Goal: Check status: Check status

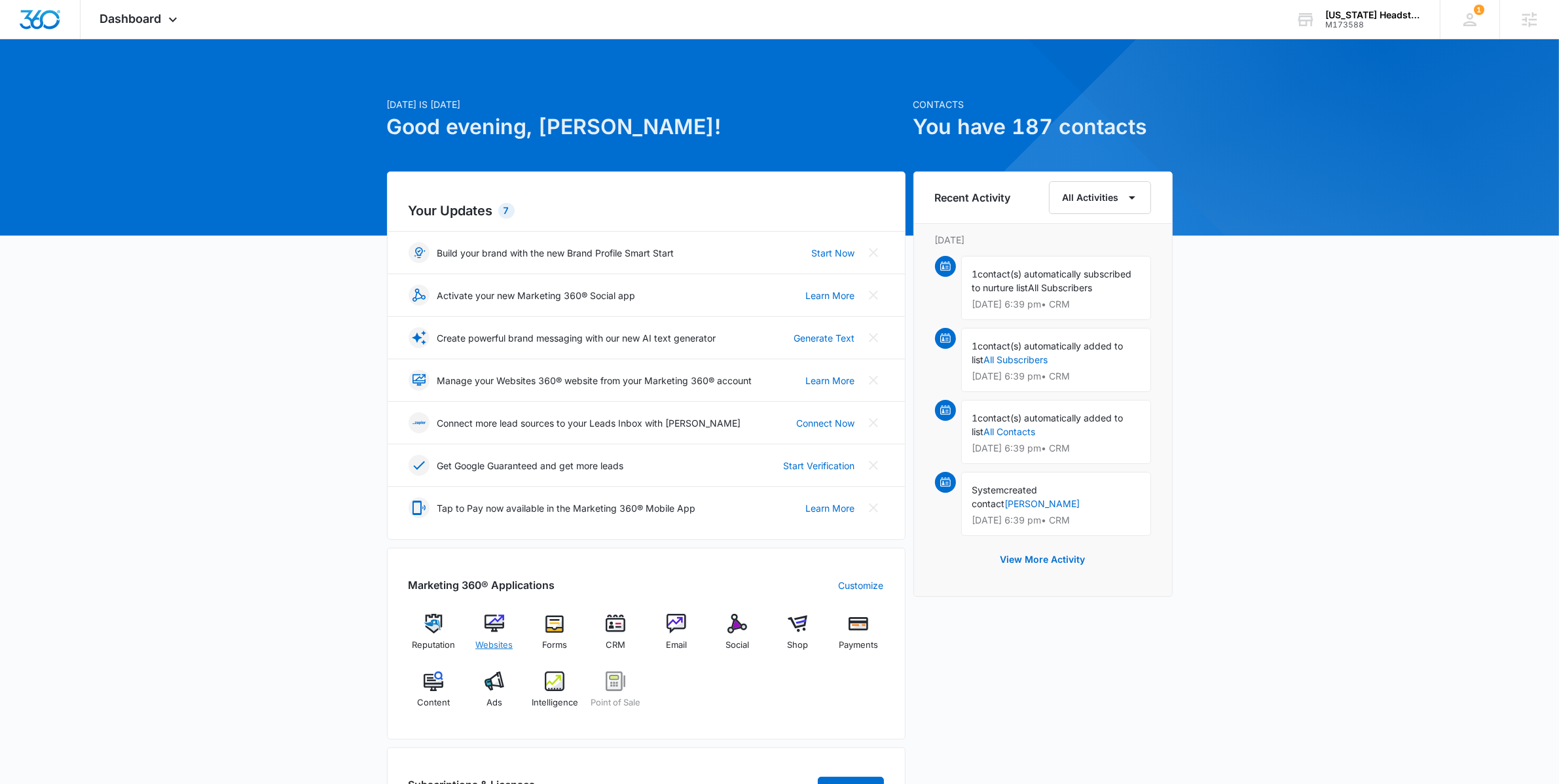
click at [475, 628] on div "Websites" at bounding box center [494, 638] width 50 height 47
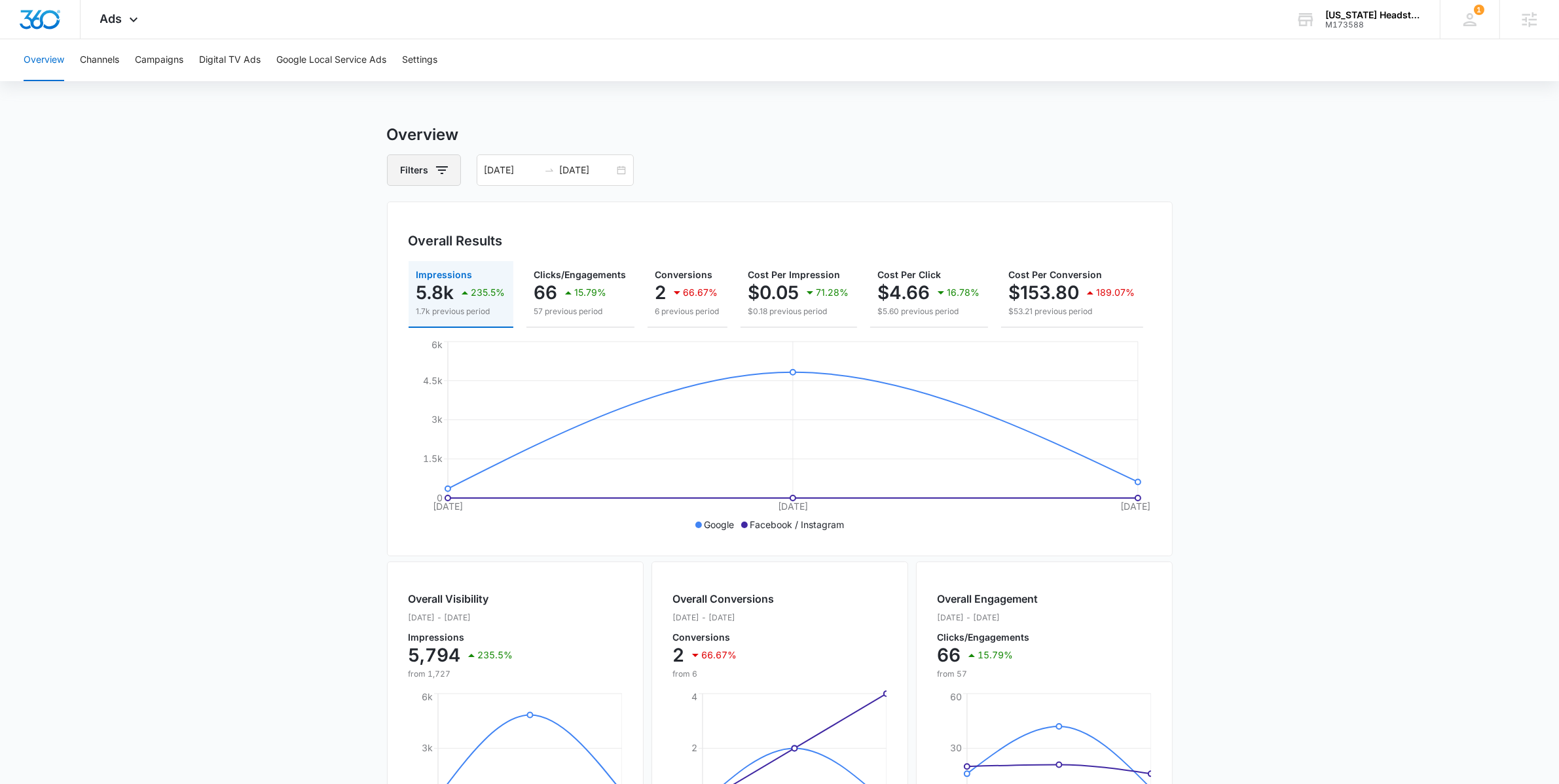
click at [445, 168] on icon "button" at bounding box center [441, 170] width 15 height 15
click at [615, 172] on div "[DATE] [DATE]" at bounding box center [555, 170] width 157 height 32
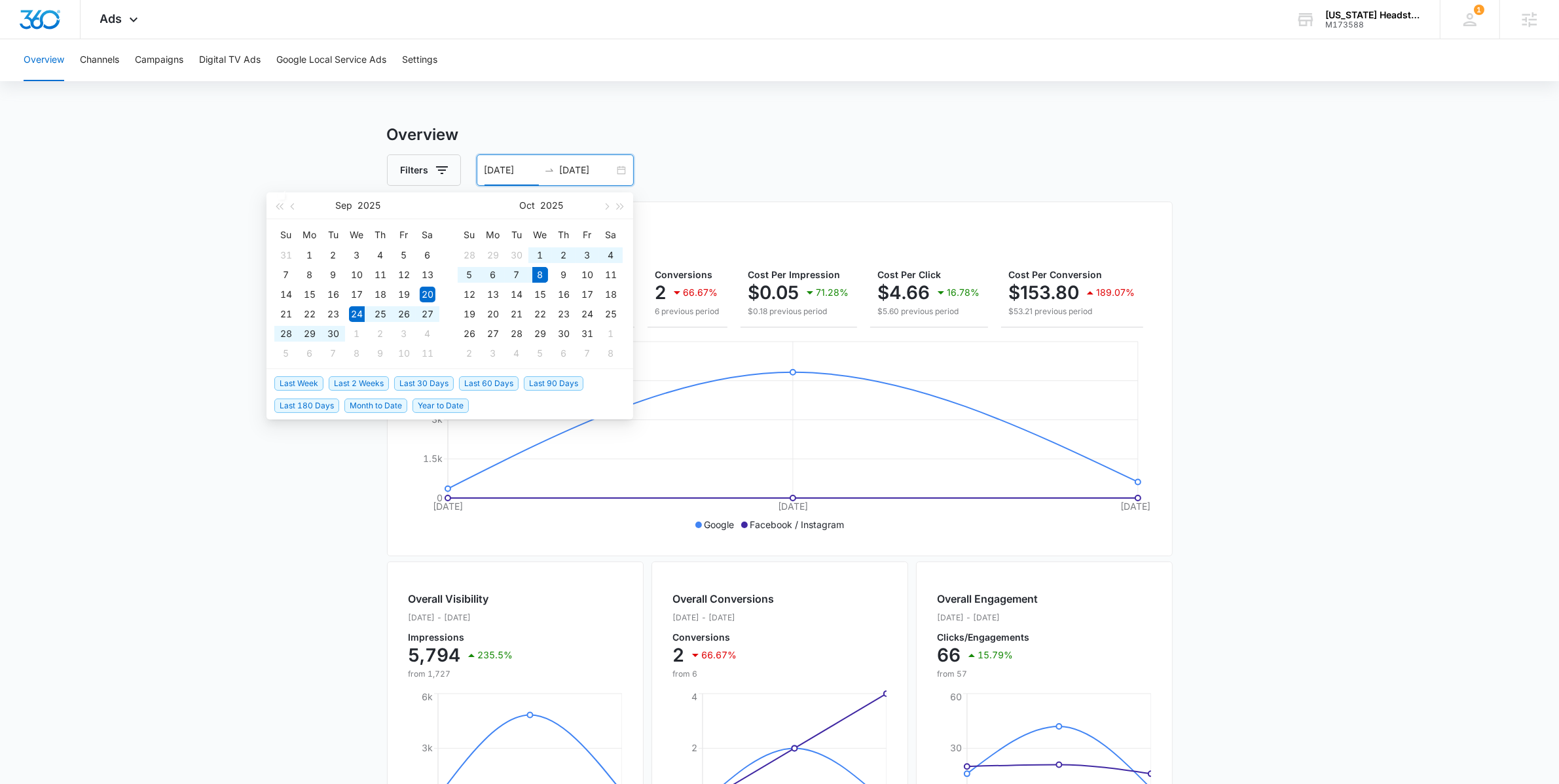
click at [352, 380] on span "Last 2 Weeks" at bounding box center [359, 384] width 60 height 15
type input "[DATE]"
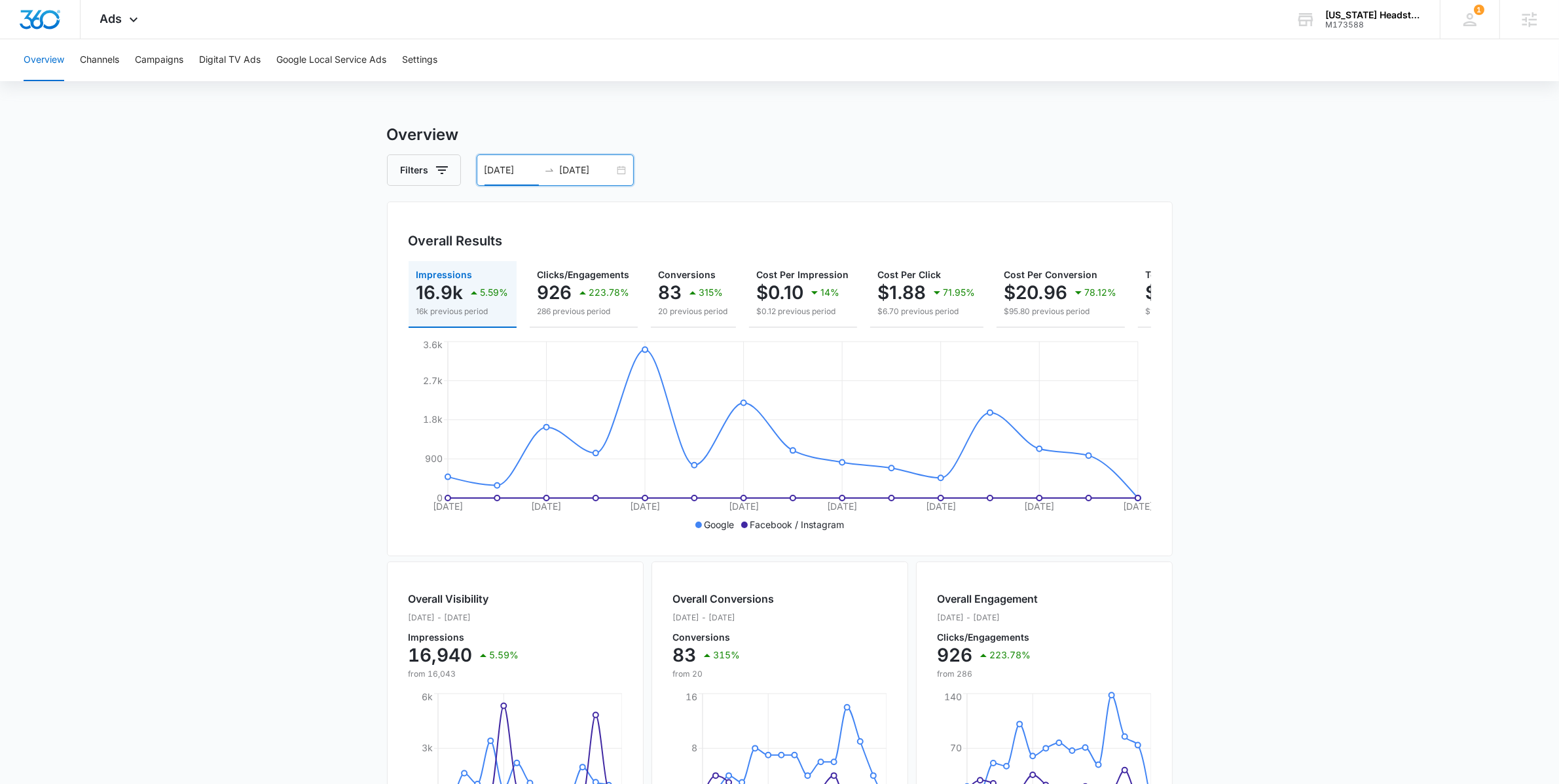
click at [522, 173] on input "[DATE]" at bounding box center [511, 170] width 54 height 15
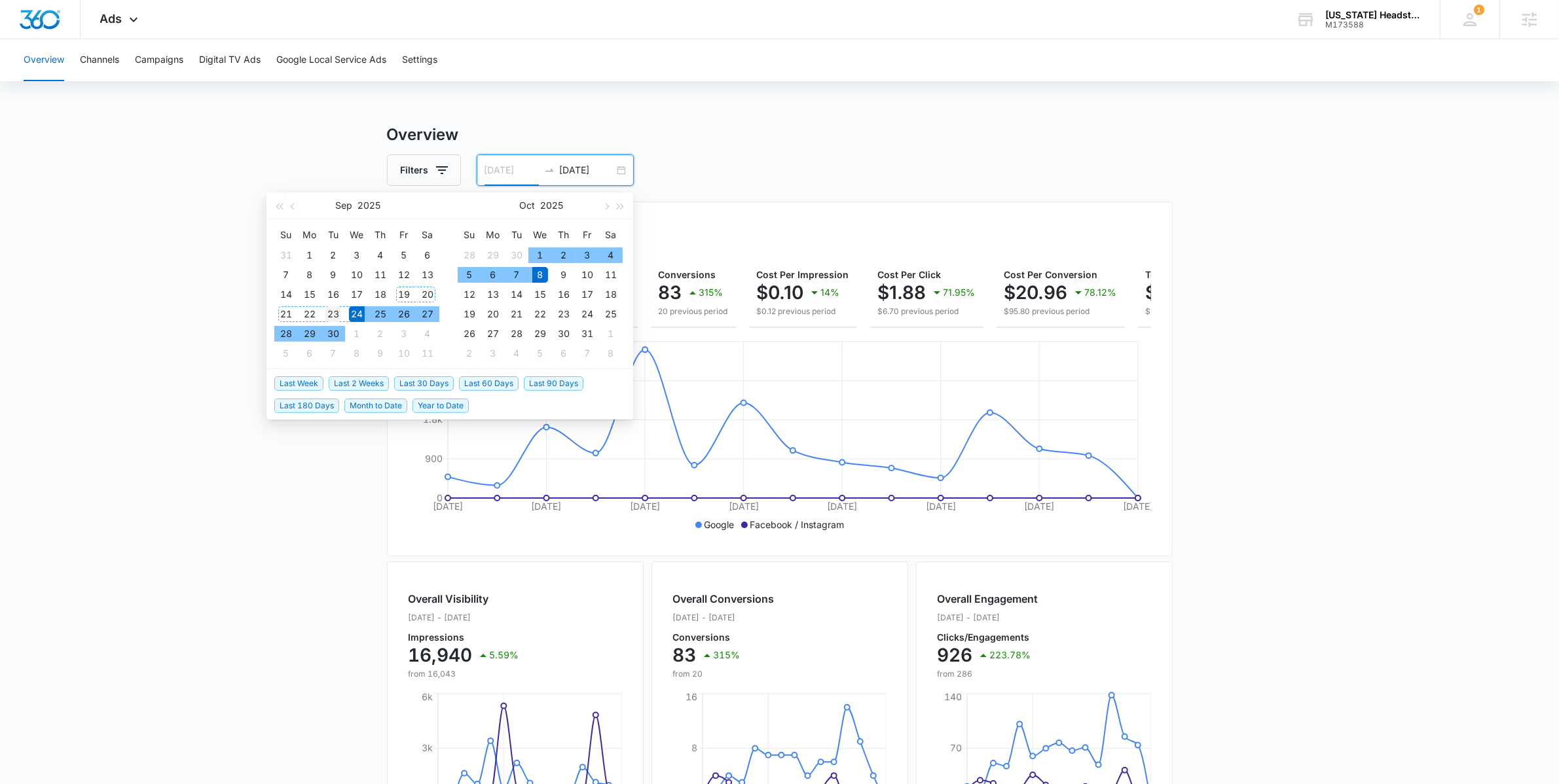
type input "[DATE]"
click at [342, 316] on td "23" at bounding box center [333, 314] width 23 height 19
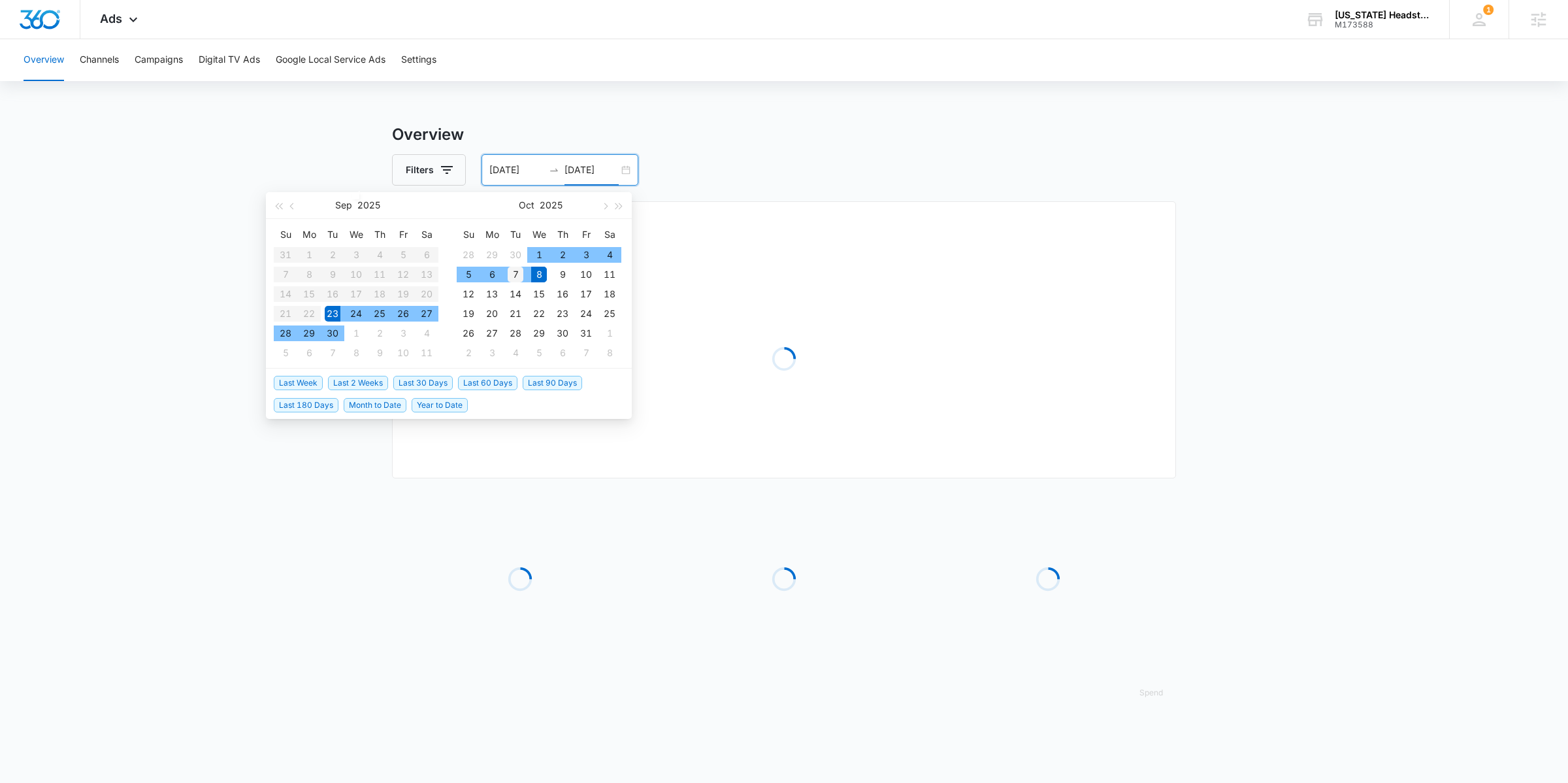
type input "[DATE]"
click at [519, 268] on div "7" at bounding box center [515, 274] width 15 height 15
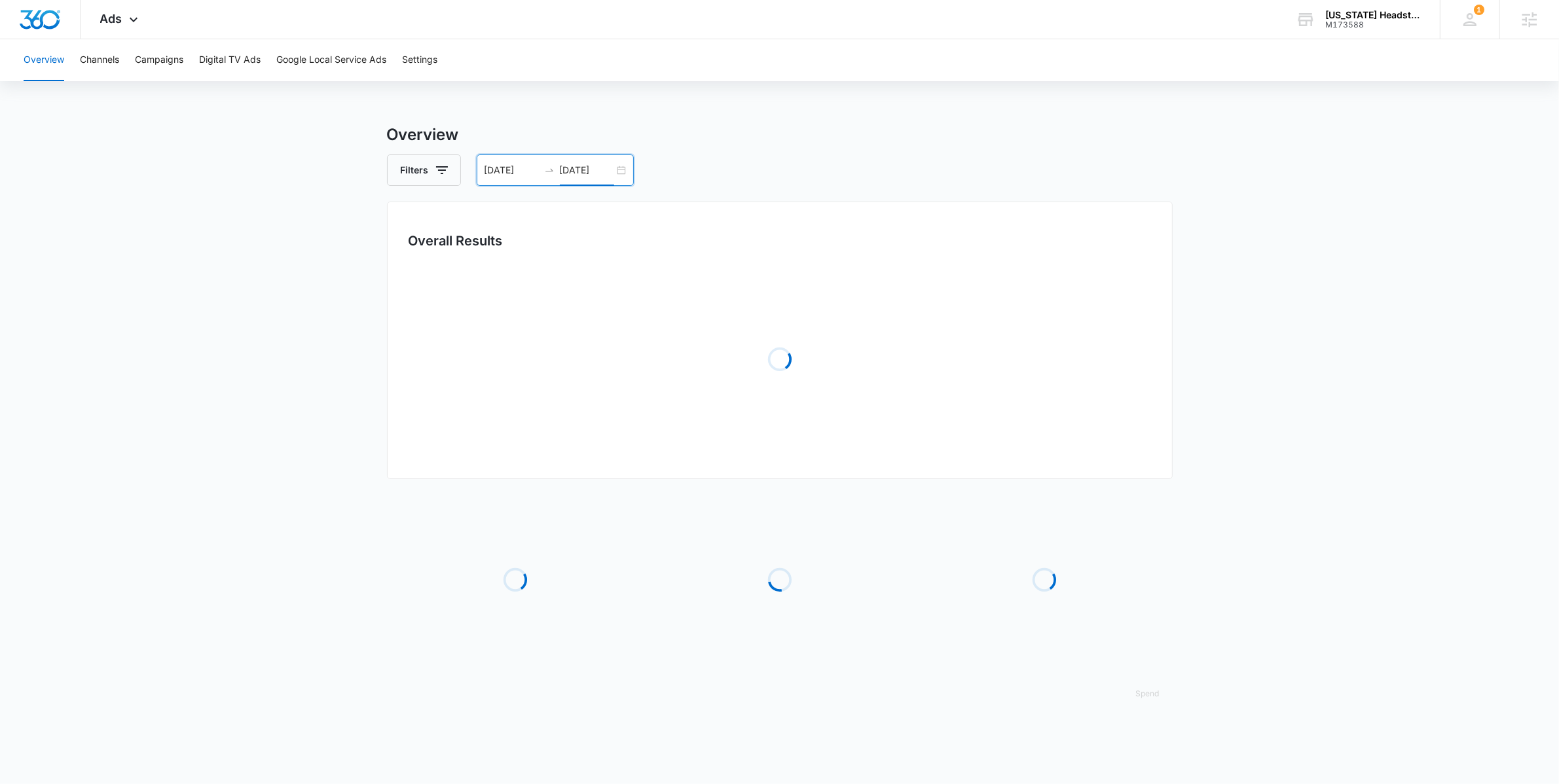
click at [319, 486] on main "Overview Filters [DATE] [DATE] Overall Results Loading Loading Loading Loading …" at bounding box center [780, 424] width 1559 height 602
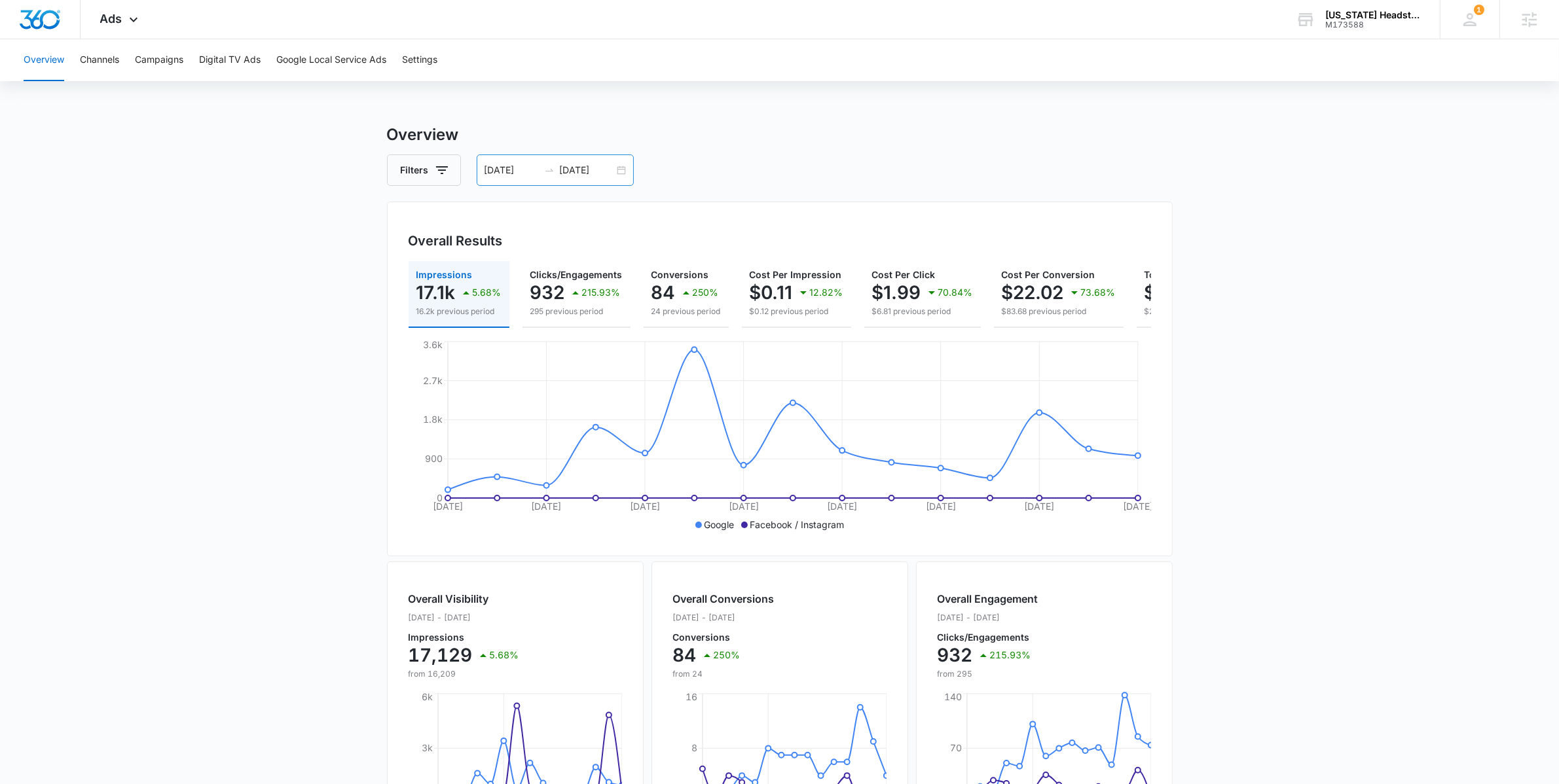
click at [500, 172] on input "[DATE]" at bounding box center [511, 170] width 54 height 15
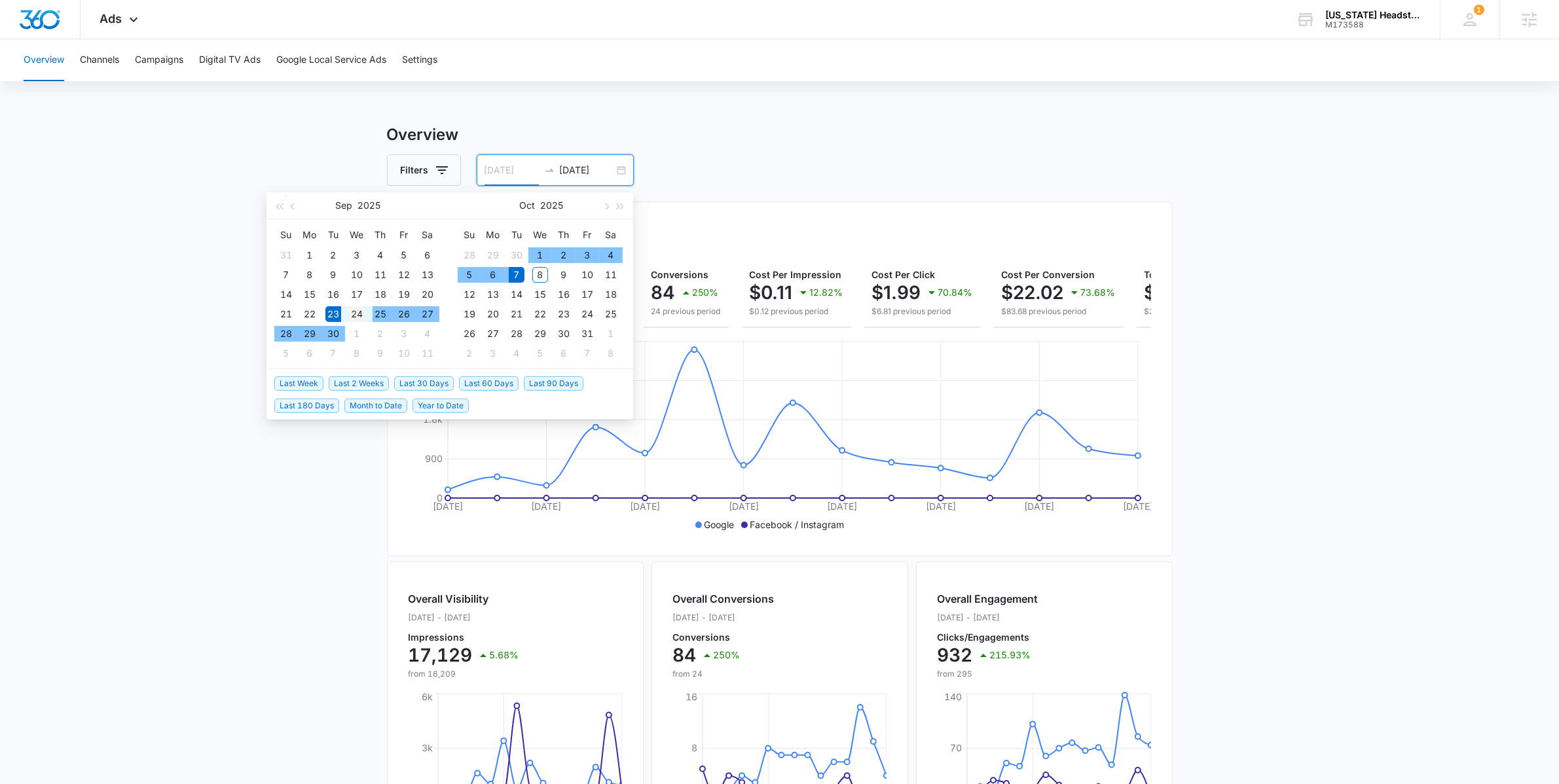
type input "[DATE]"
click at [355, 316] on div "24" at bounding box center [356, 313] width 15 height 15
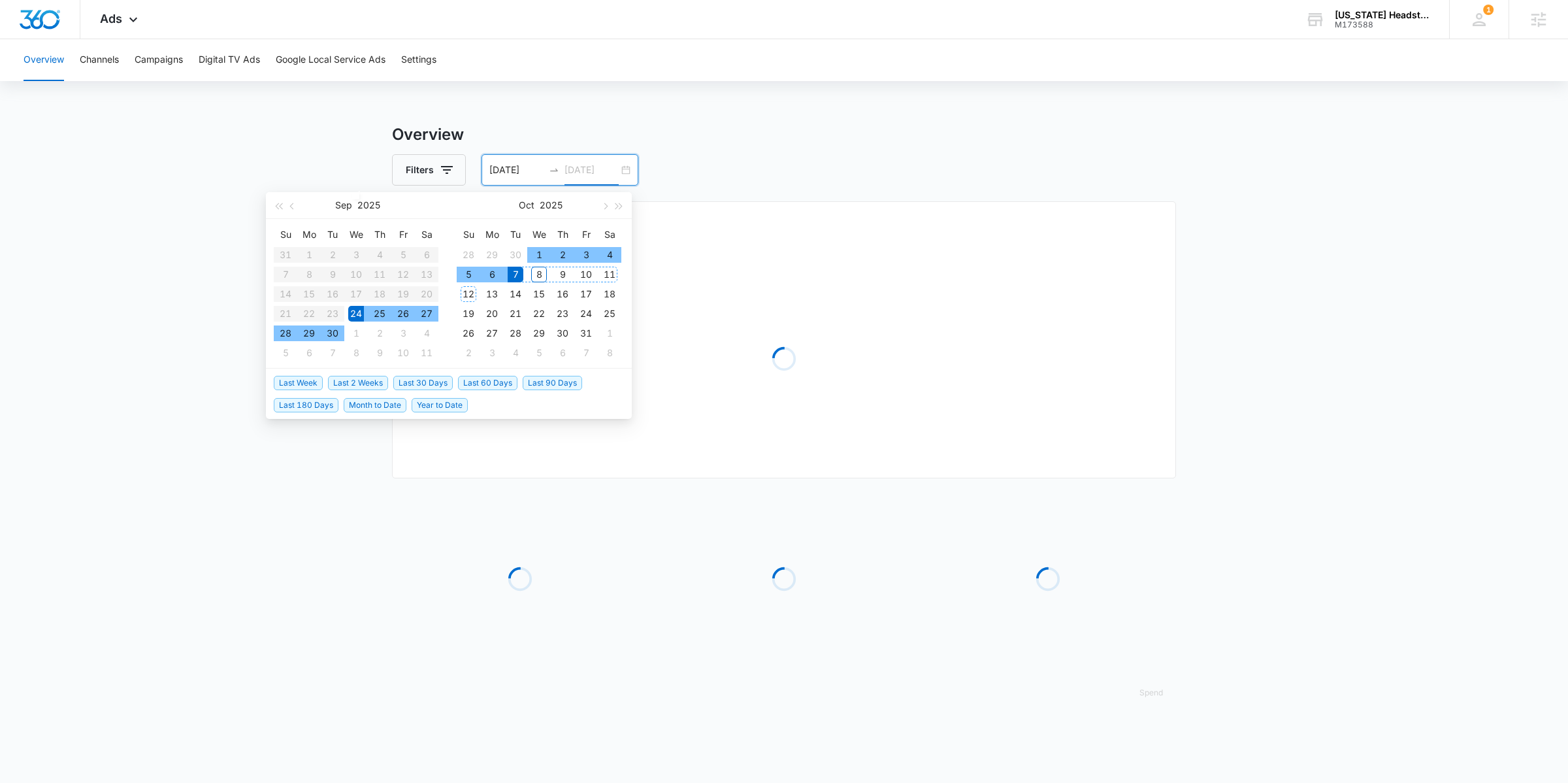
type input "[DATE]"
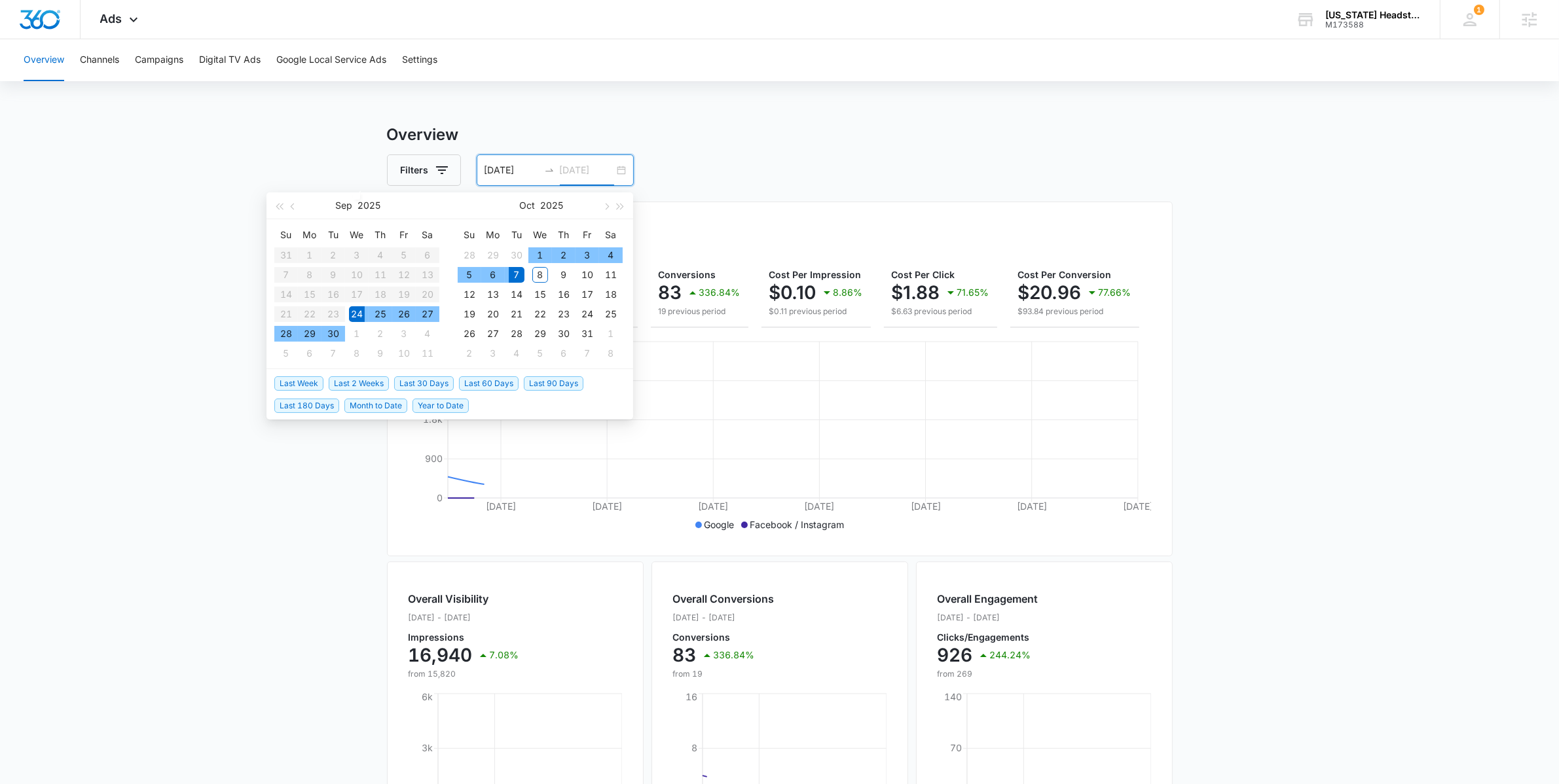
click at [512, 271] on div "7" at bounding box center [516, 274] width 15 height 15
